Goal: Task Accomplishment & Management: Manage account settings

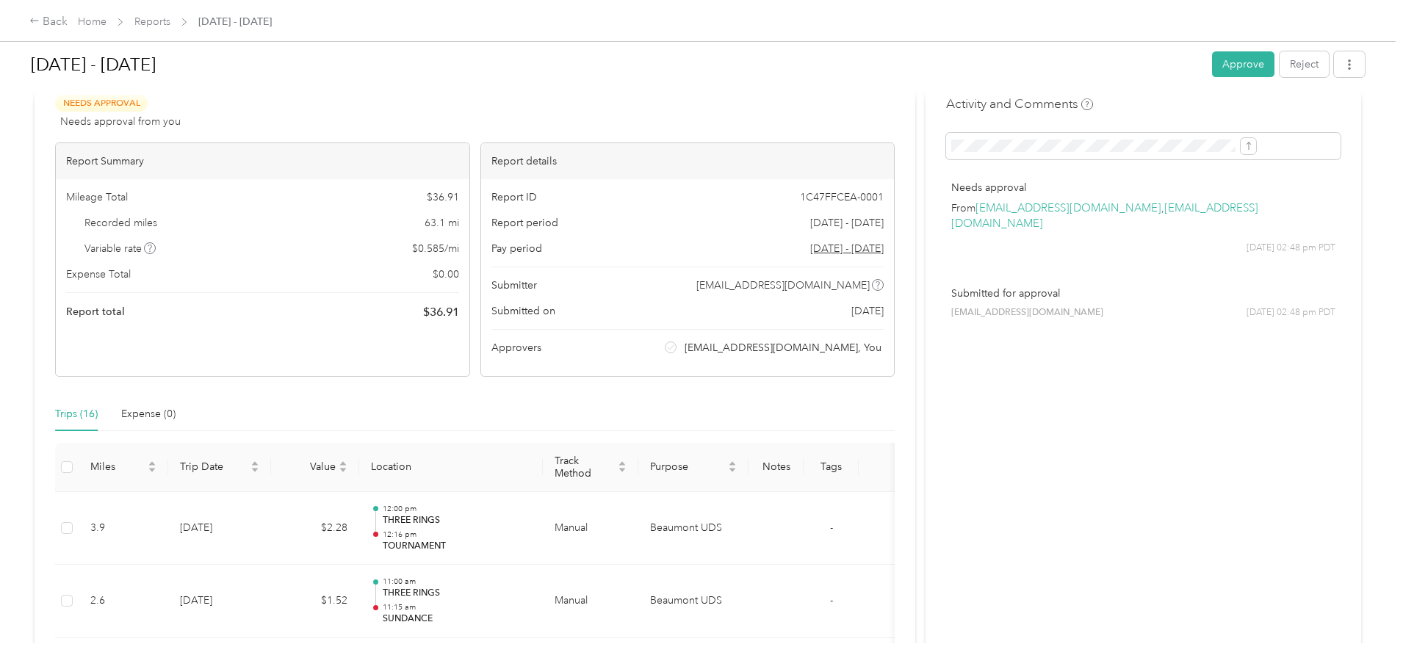
scroll to position [73, 0]
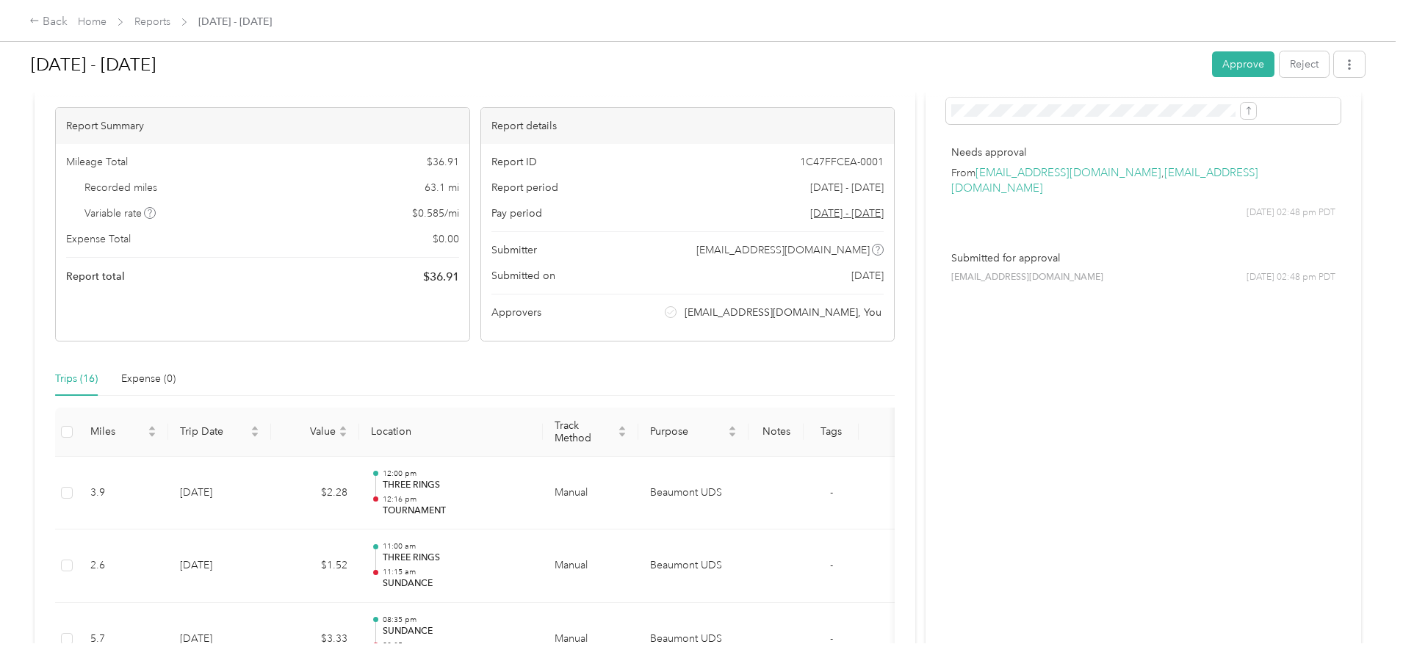
click at [1081, 98] on div at bounding box center [698, 96] width 1334 height 15
click at [1241, 113] on button "submit" at bounding box center [1248, 111] width 15 height 16
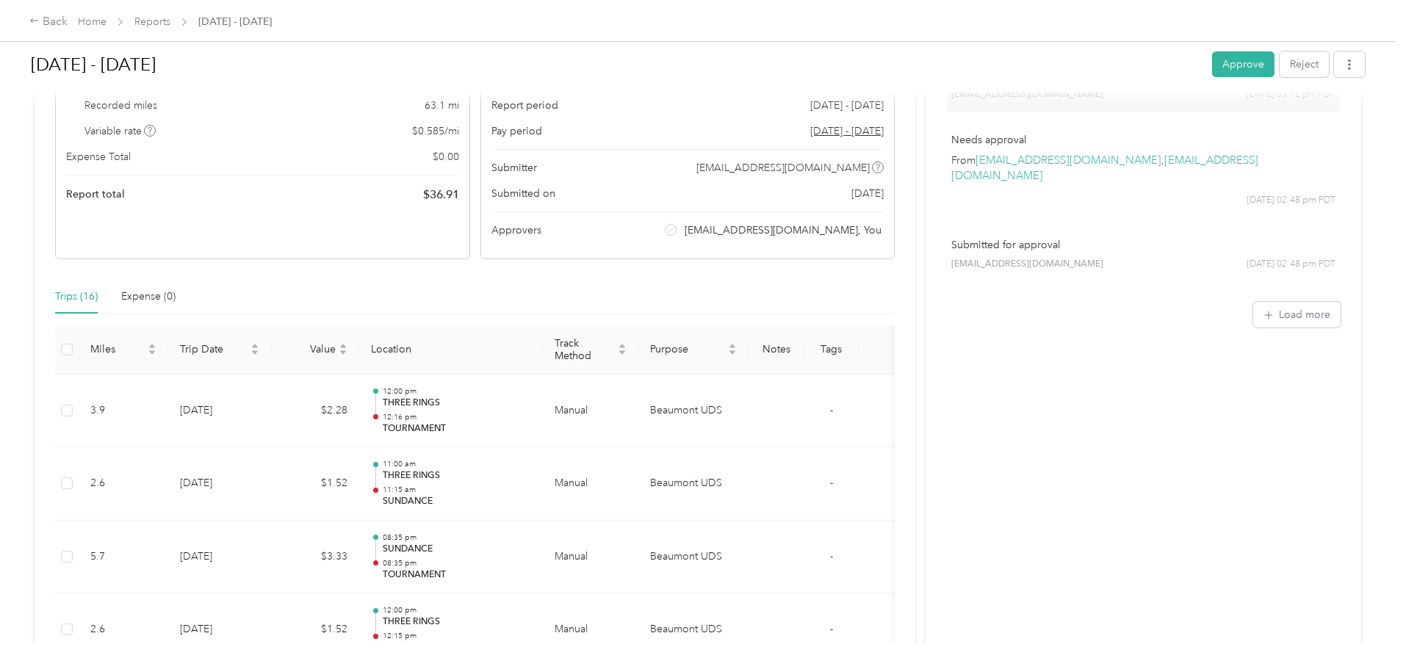
scroll to position [147, 0]
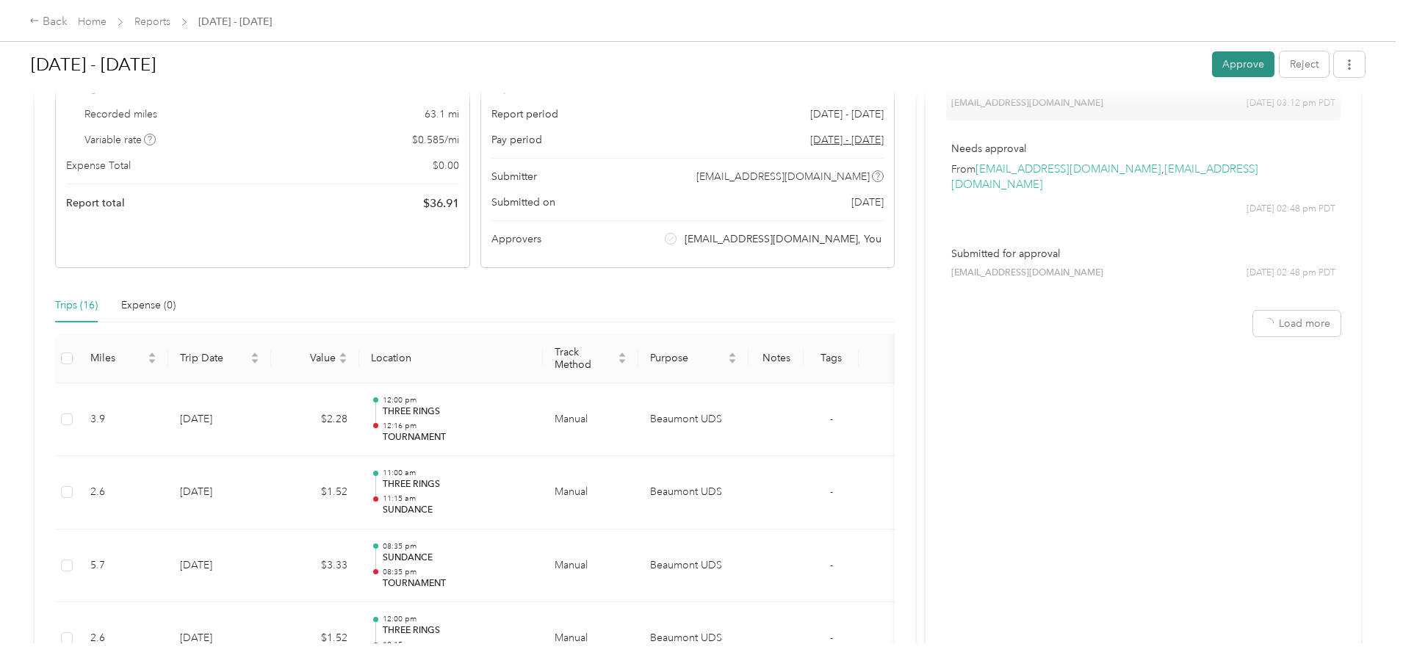
click at [1212, 54] on button "Approve" at bounding box center [1243, 64] width 62 height 26
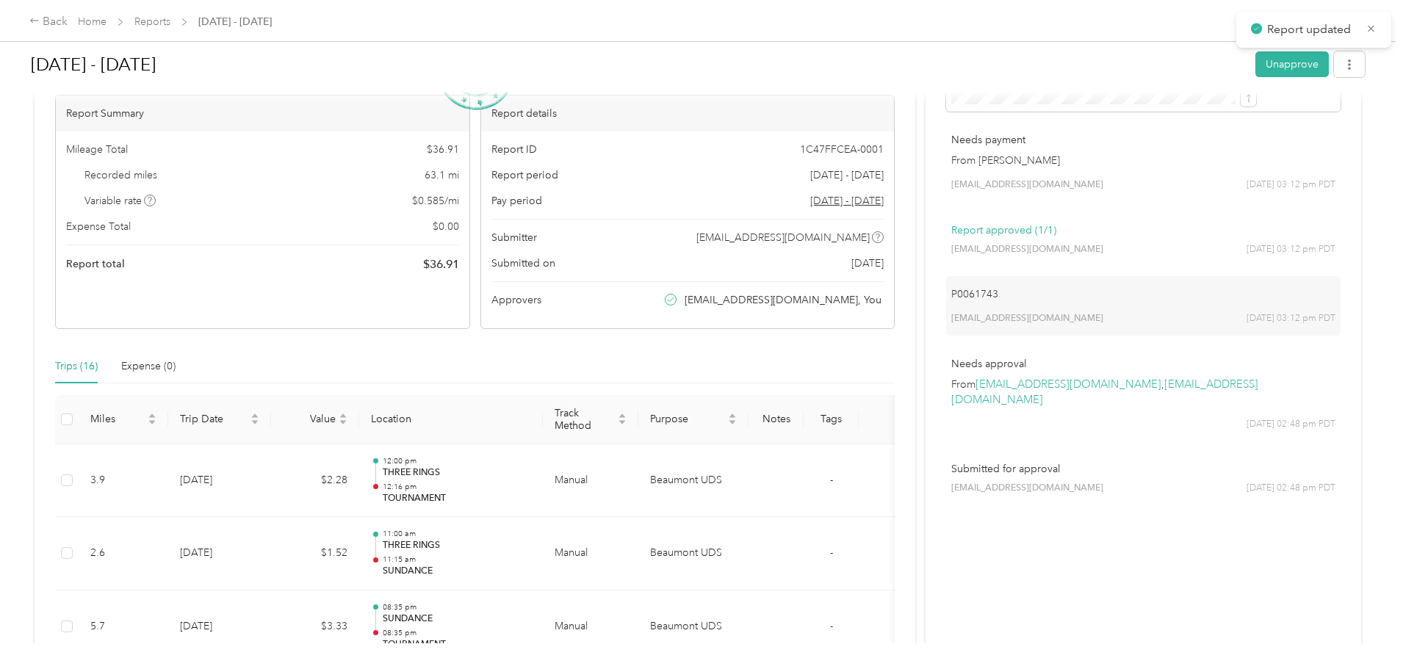
scroll to position [0, 0]
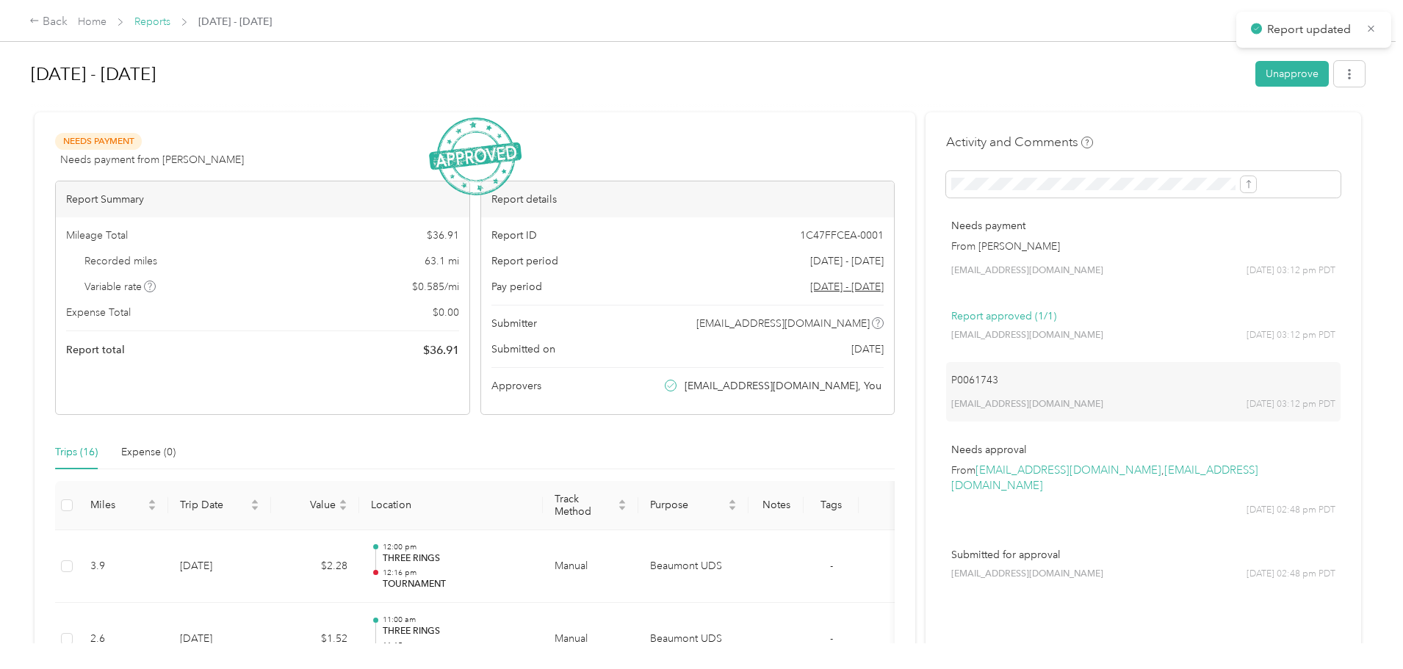
click at [170, 20] on link "Reports" at bounding box center [152, 21] width 36 height 12
